Goal: Information Seeking & Learning: Learn about a topic

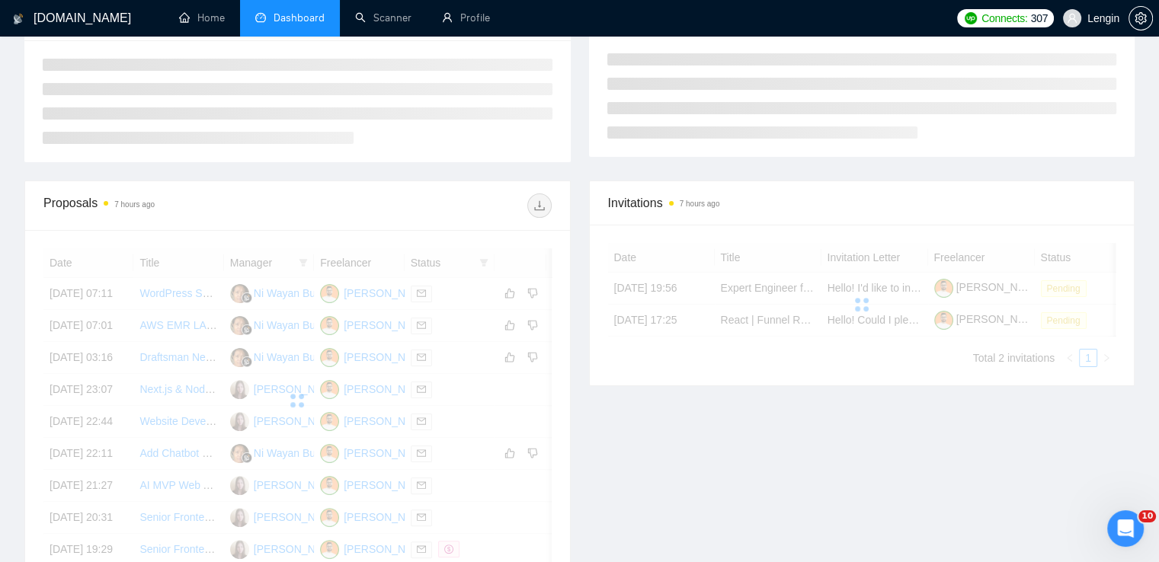
scroll to position [242, 0]
click at [378, 11] on link "Scanner" at bounding box center [383, 17] width 56 height 13
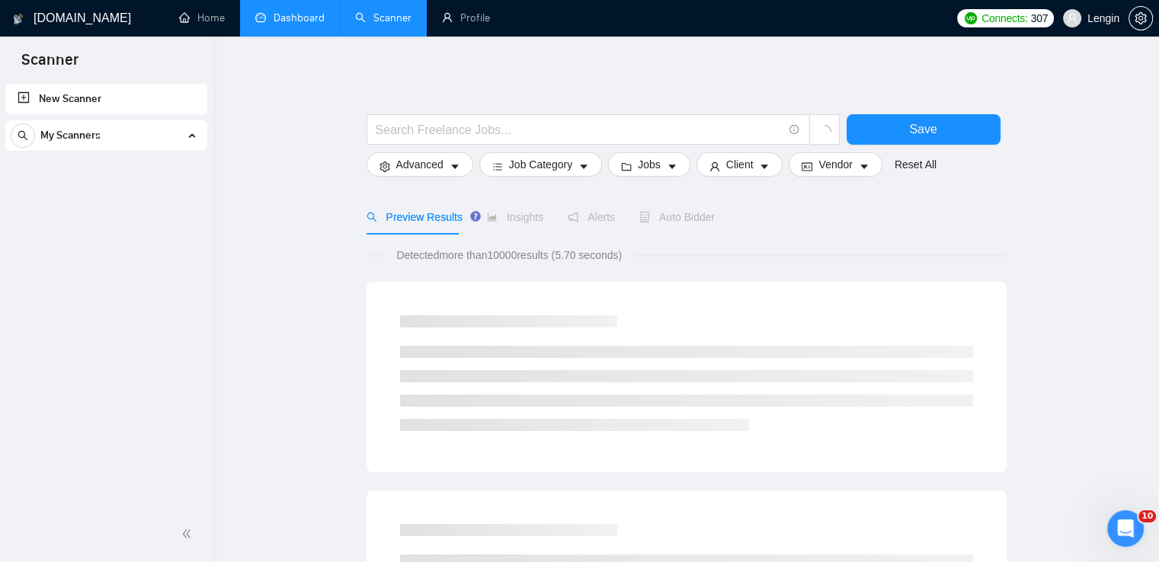
click at [300, 11] on link "Dashboard" at bounding box center [289, 17] width 69 height 13
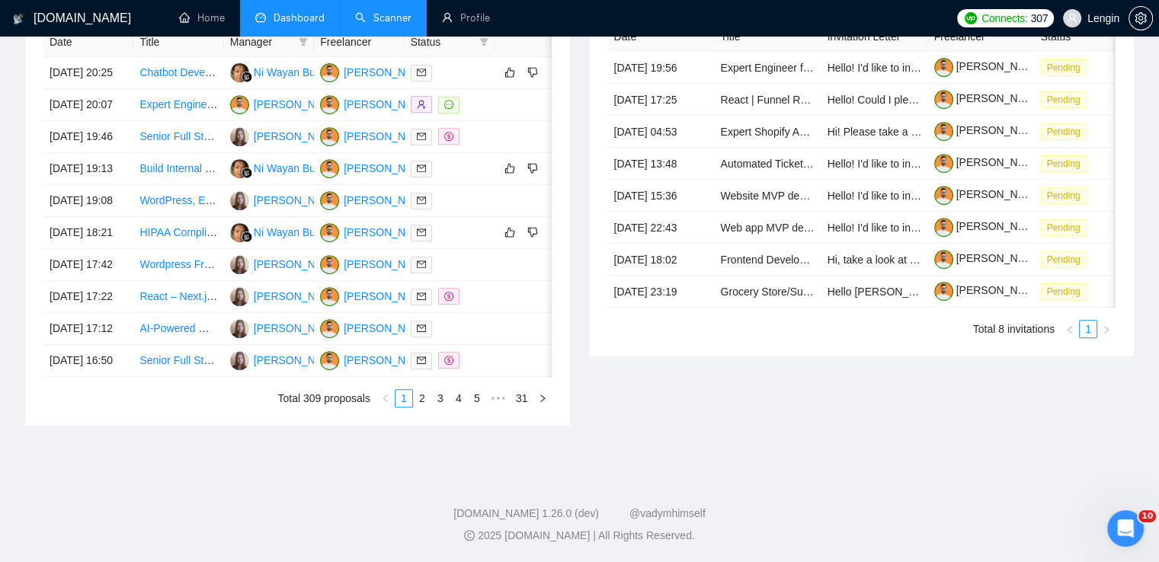
scroll to position [710, 0]
click at [422, 407] on link "2" at bounding box center [422, 398] width 17 height 17
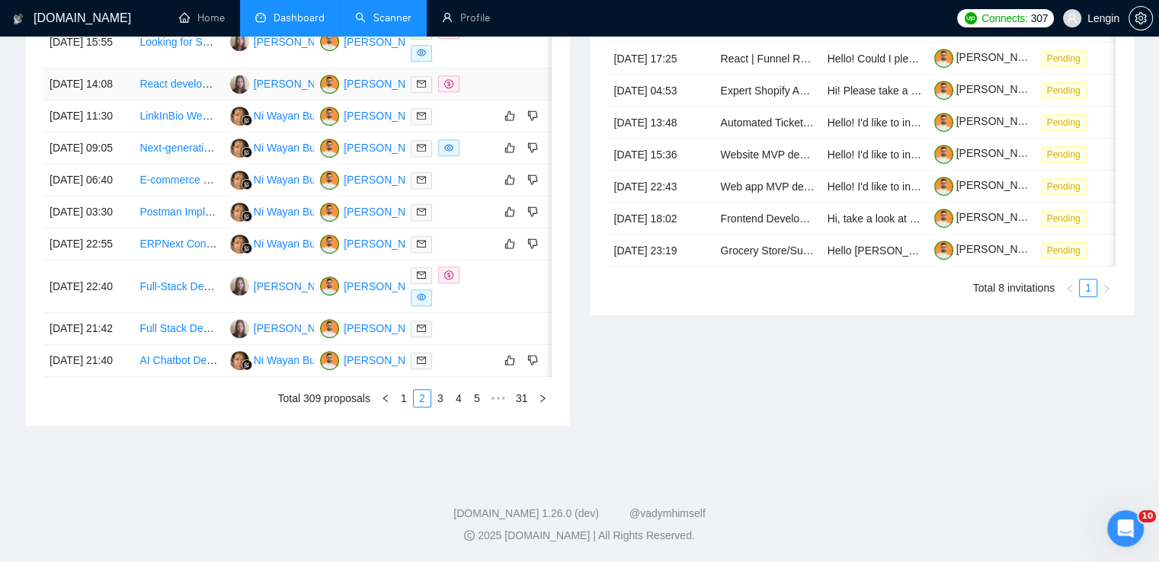
scroll to position [758, 0]
click at [445, 407] on link "3" at bounding box center [440, 398] width 17 height 17
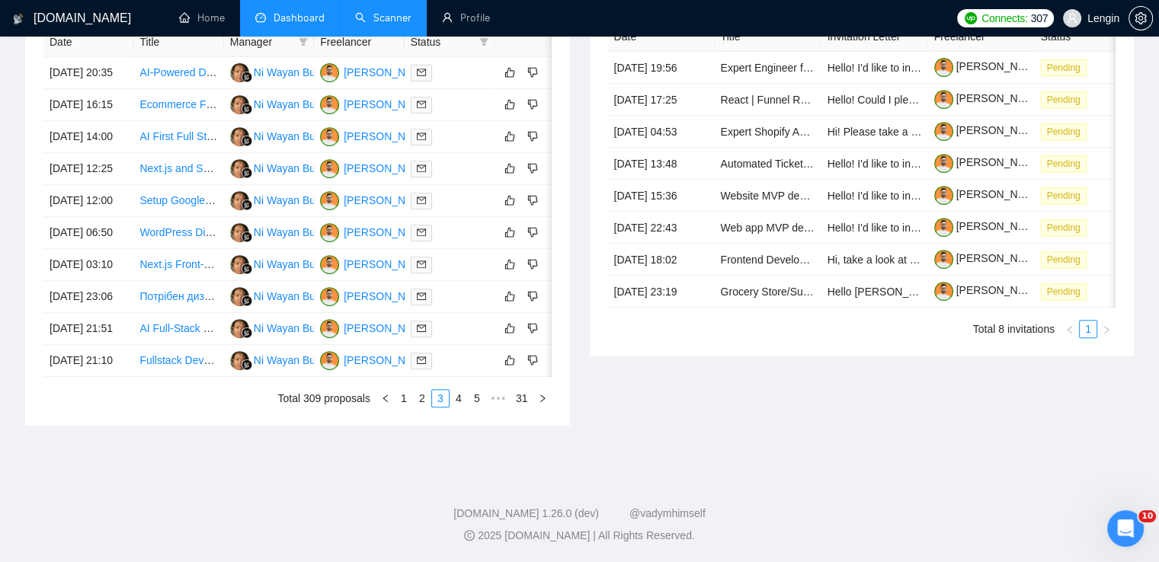
scroll to position [774, 0]
click at [398, 407] on link "1" at bounding box center [403, 398] width 17 height 17
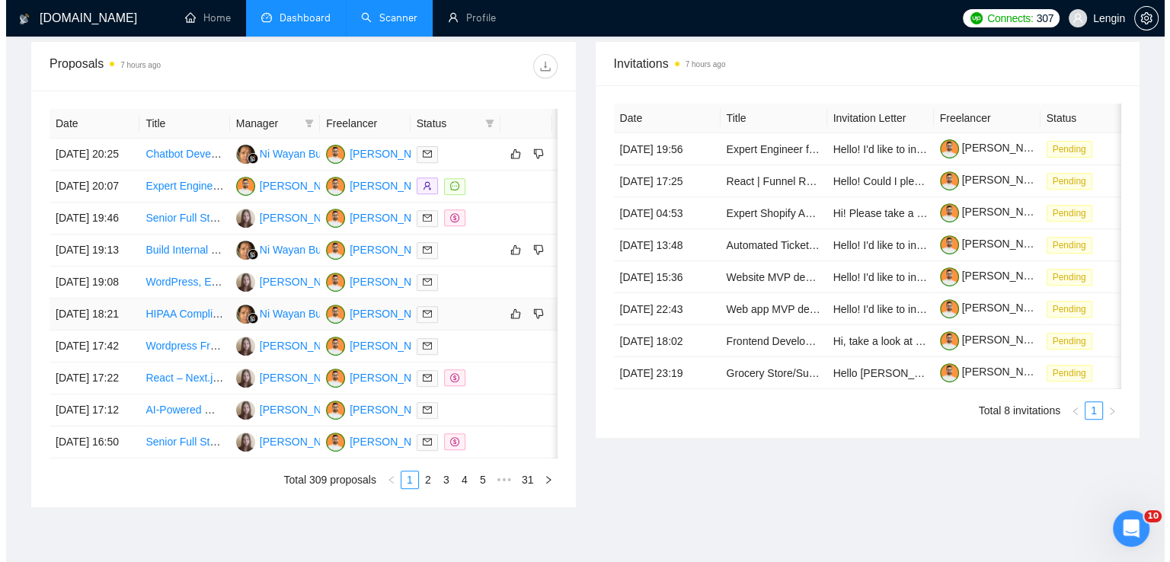
scroll to position [563, 0]
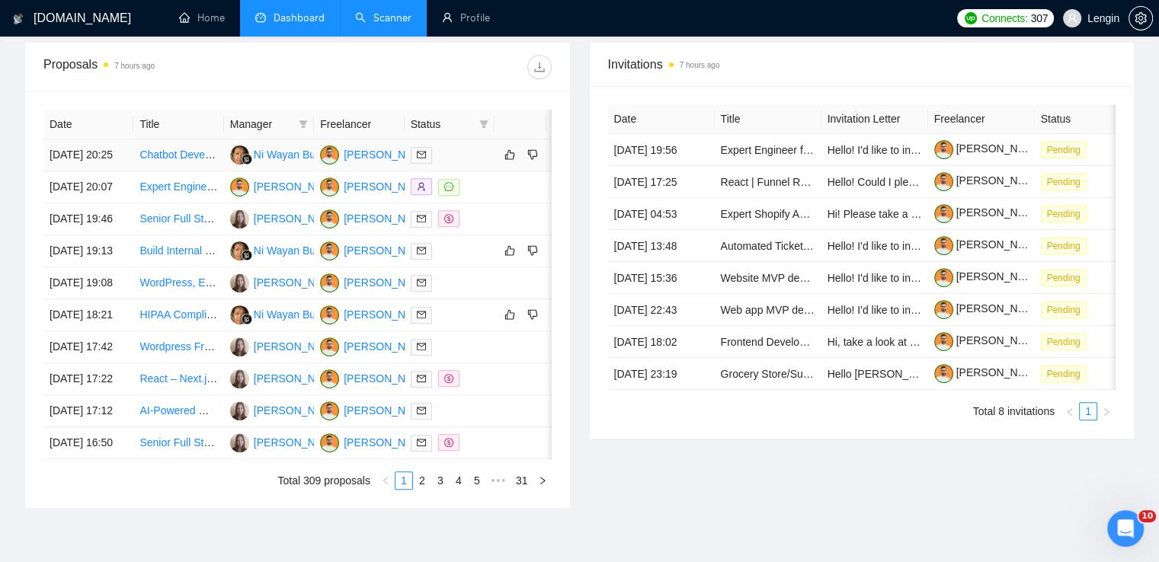
click at [189, 171] on td "Chatbot Development with n8n for HR Documents" at bounding box center [178, 155] width 90 height 32
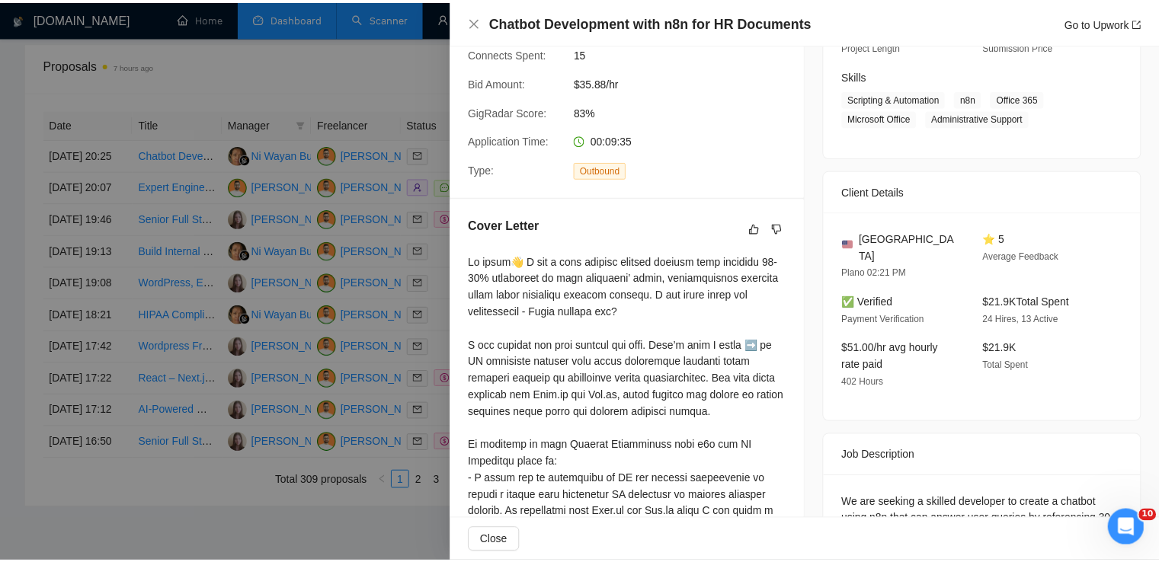
scroll to position [332, 0]
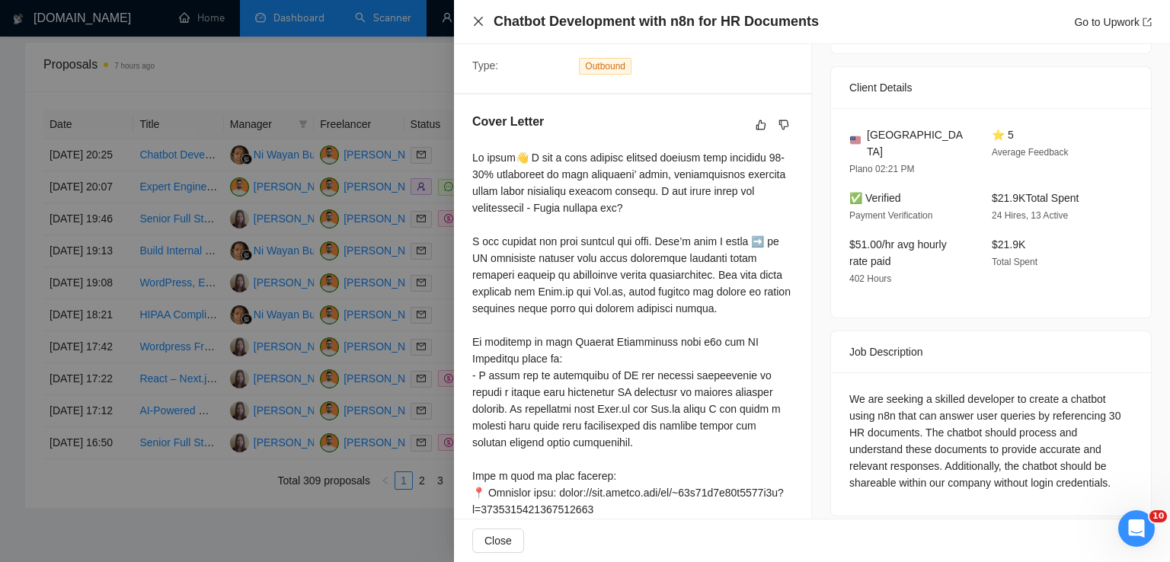
click at [480, 21] on icon "close" at bounding box center [478, 21] width 9 height 9
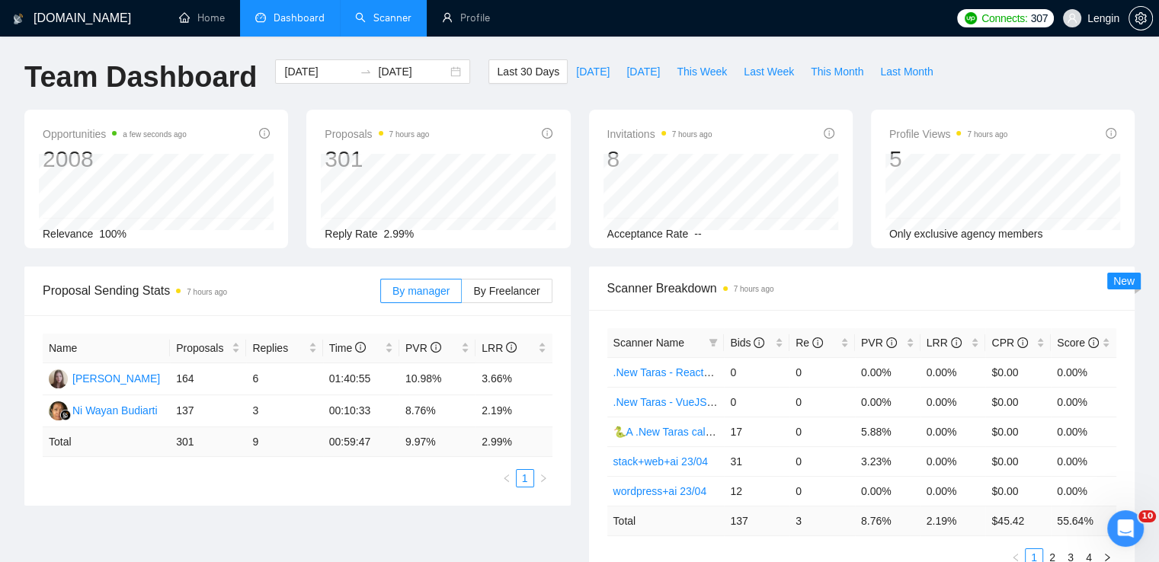
scroll to position [0, 0]
